Goal: Task Accomplishment & Management: Manage account settings

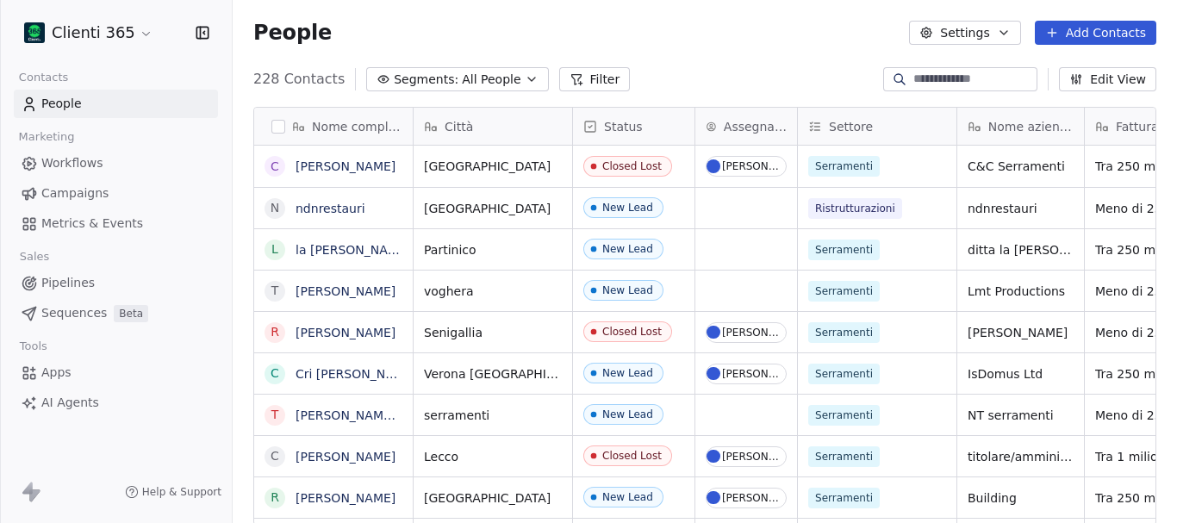
scroll to position [447, 931]
click at [140, 38] on html "Clienti 365 Contacts People Marketing Workflows Campaigns Metrics & Events Sale…" at bounding box center [588, 261] width 1177 height 523
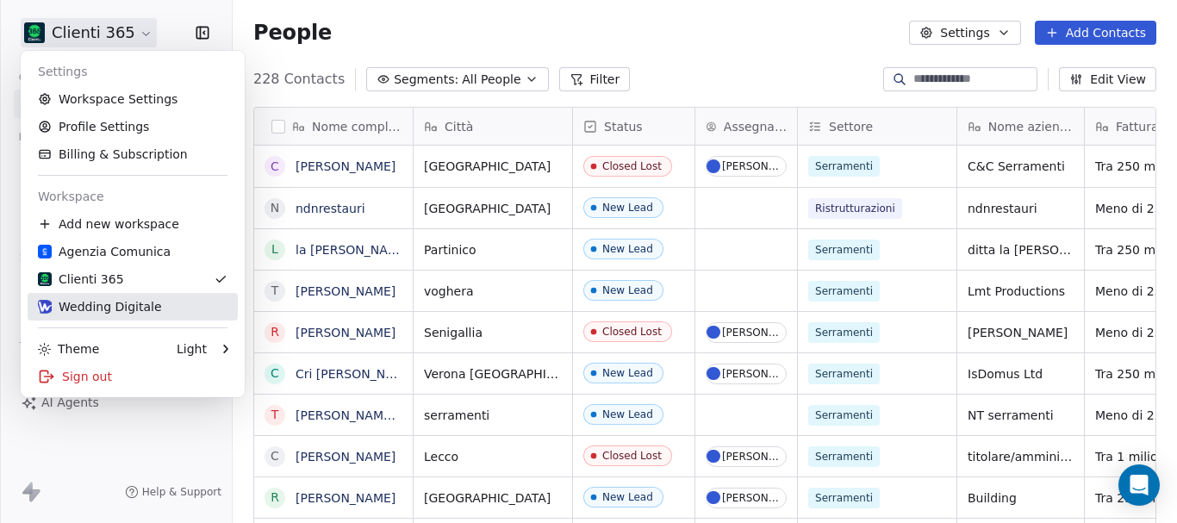
click at [117, 302] on div "Wedding Digitale" at bounding box center [100, 306] width 124 height 17
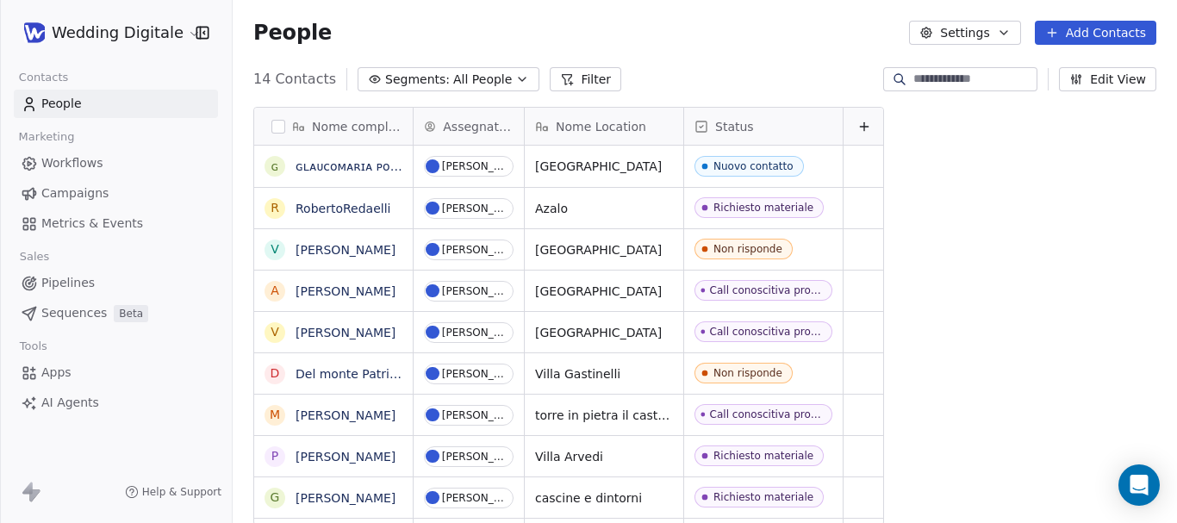
scroll to position [447, 931]
click at [862, 127] on icon at bounding box center [864, 127] width 8 height 0
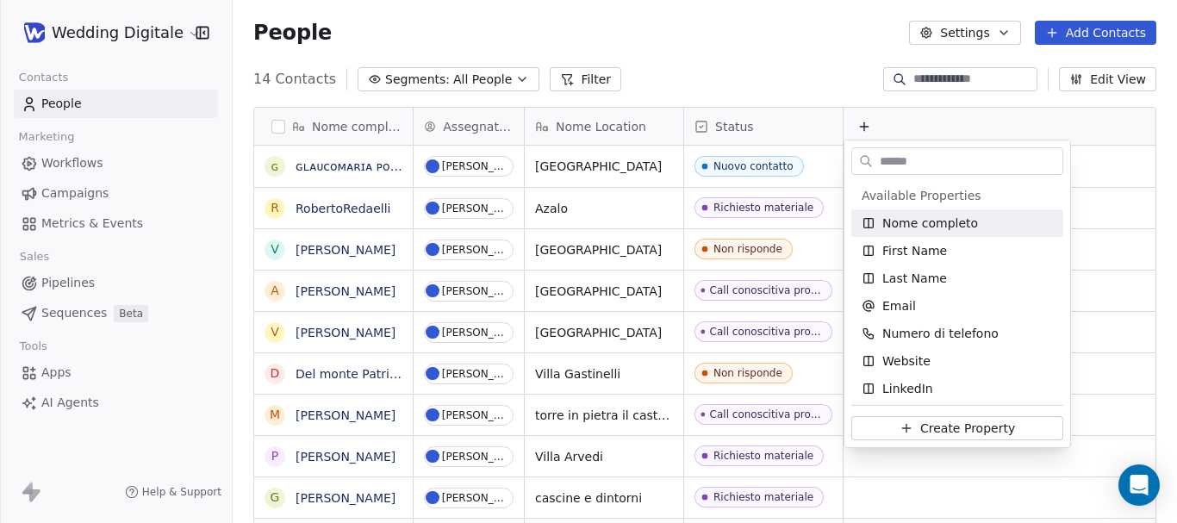
click at [862, 127] on html "Wedding Digitale Contacts People Marketing Workflows Campaigns Metrics & Events…" at bounding box center [588, 261] width 1177 height 523
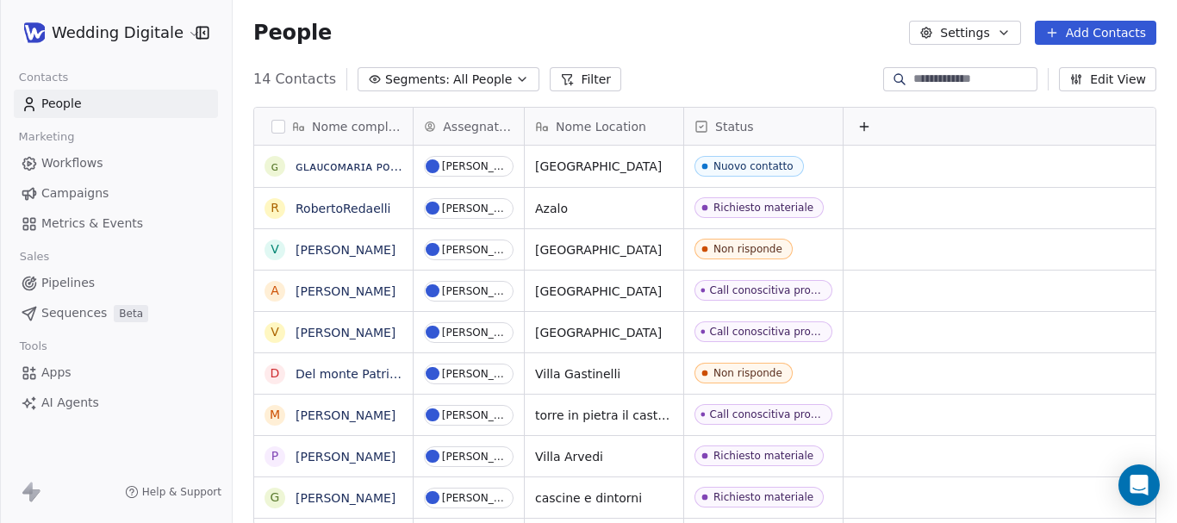
click at [862, 127] on icon at bounding box center [864, 127] width 8 height 0
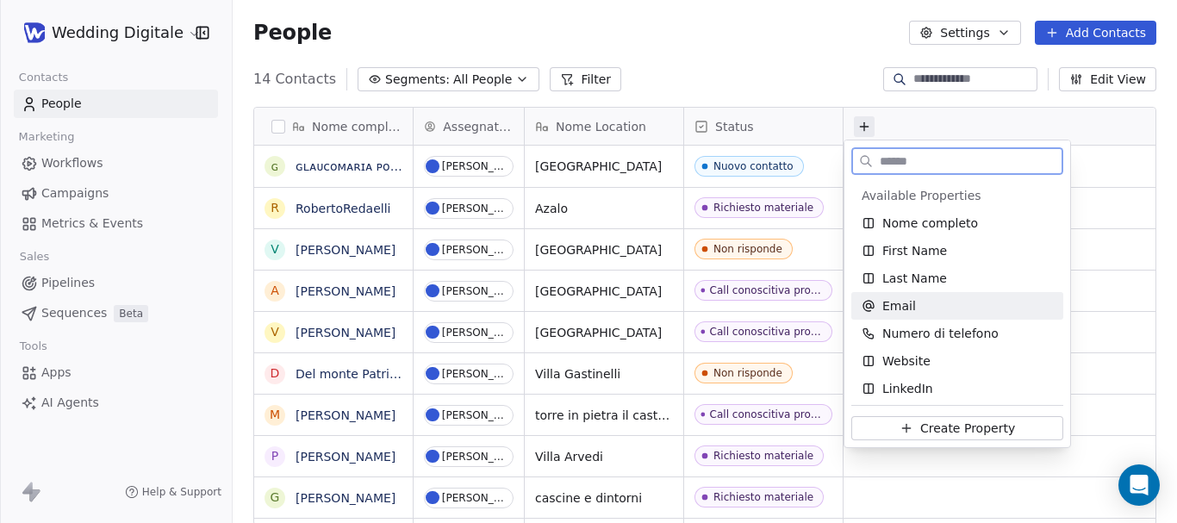
click at [892, 311] on span "Email" at bounding box center [899, 305] width 34 height 17
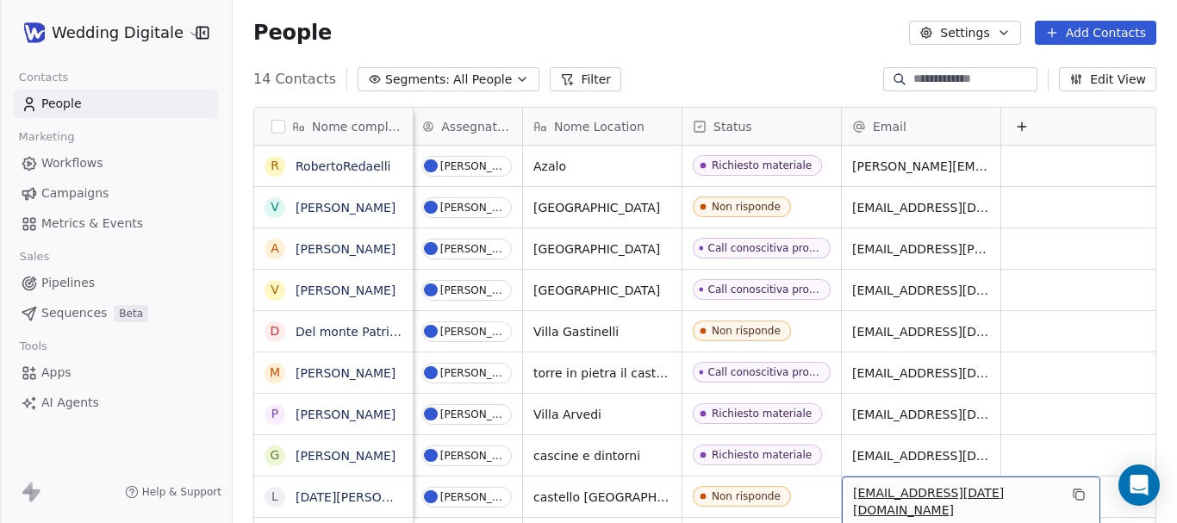
scroll to position [84, 0]
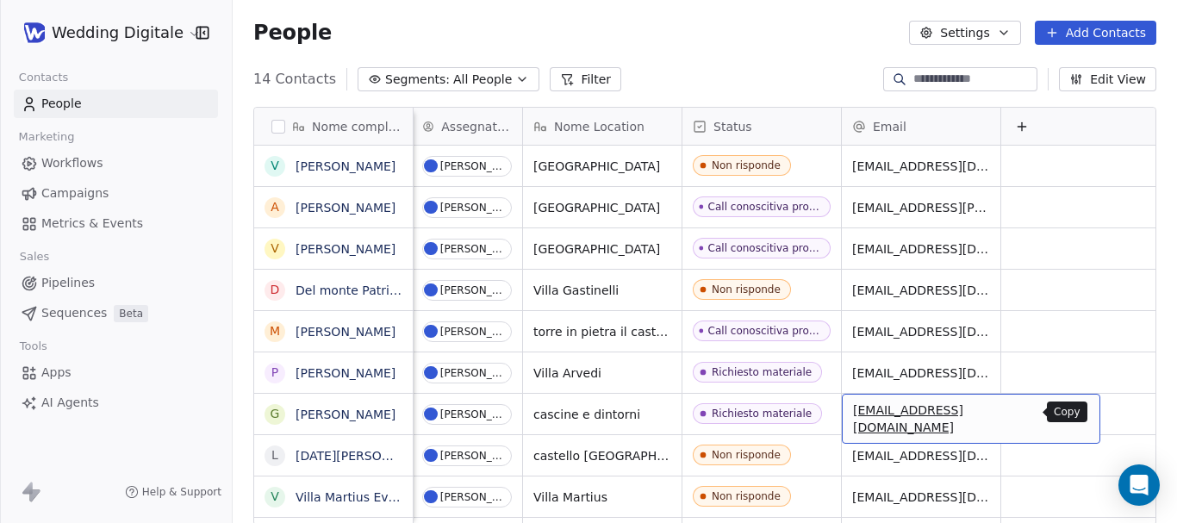
click at [1072, 409] on icon "grid" at bounding box center [1079, 412] width 14 height 14
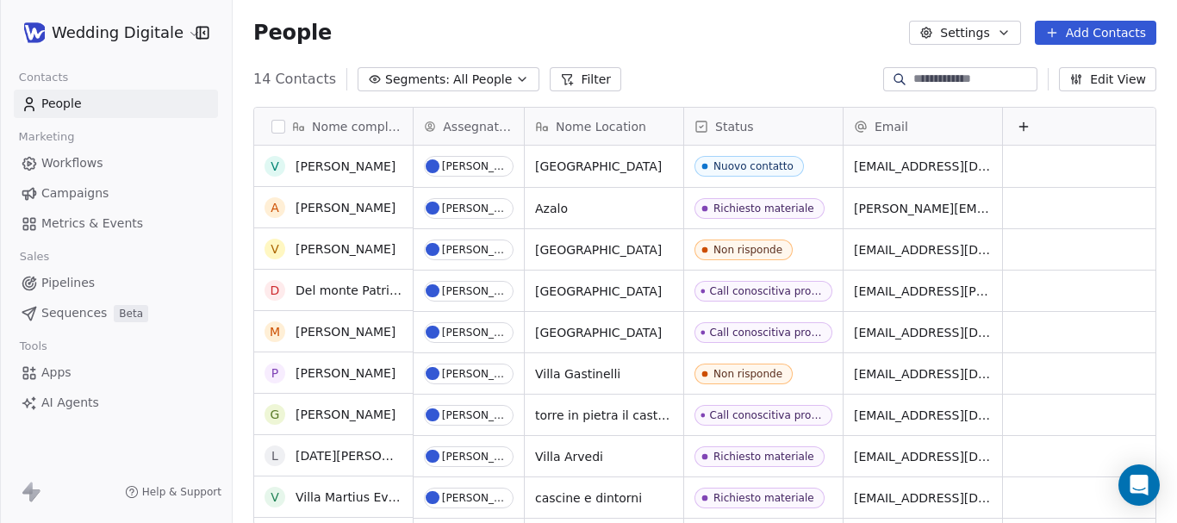
scroll to position [0, 0]
